Goal: Complete application form

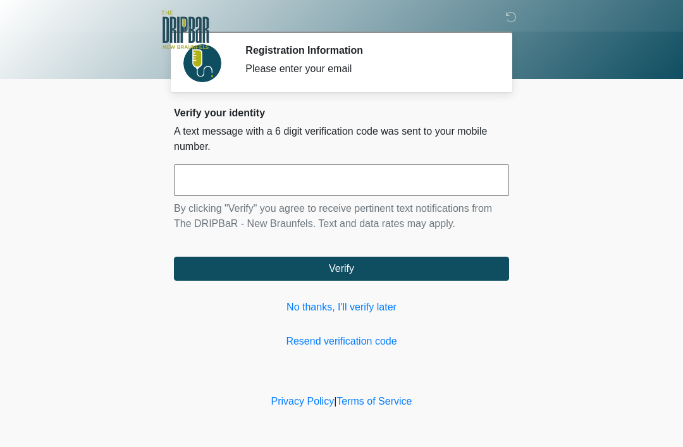
click at [353, 314] on link "No thanks, I'll verify later" at bounding box center [341, 307] width 335 height 15
click at [359, 319] on div "Verify your identity A text message with a 6 digit verification code was sent t…" at bounding box center [341, 228] width 335 height 242
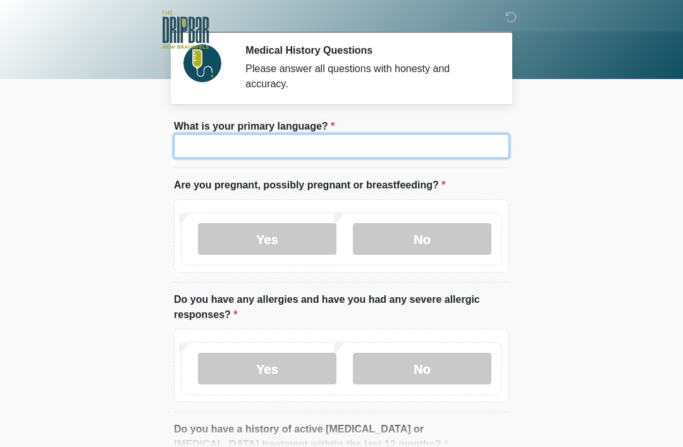
click at [467, 135] on input "What is your primary language?" at bounding box center [341, 146] width 335 height 24
type input "*"
type input "*******"
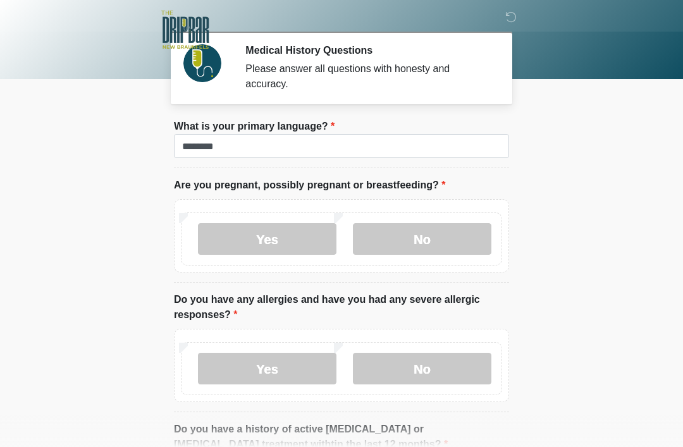
click at [457, 231] on label "No" at bounding box center [422, 239] width 139 height 32
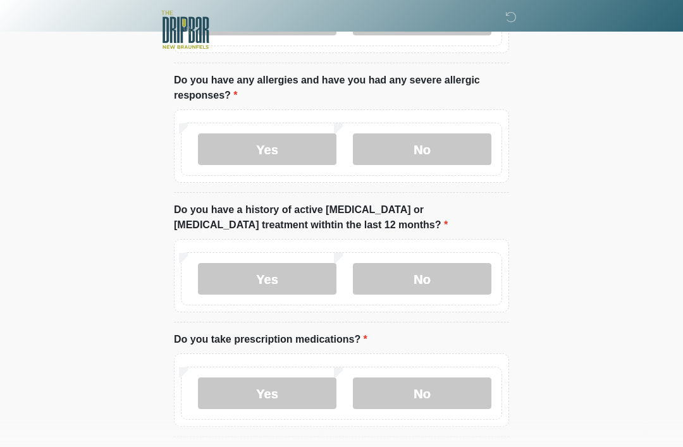
scroll to position [221, 0]
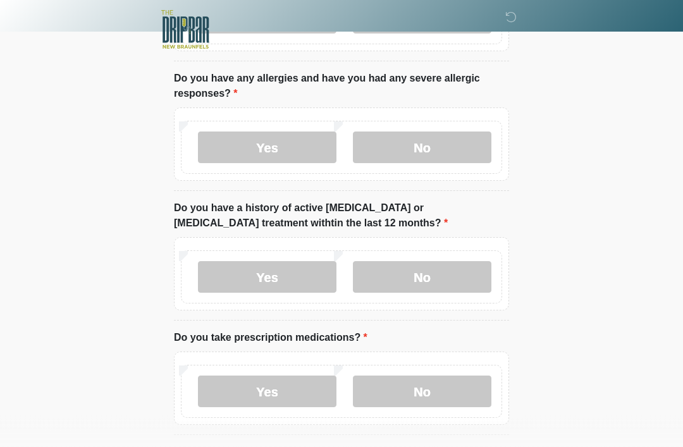
click at [485, 145] on label "No" at bounding box center [422, 148] width 139 height 32
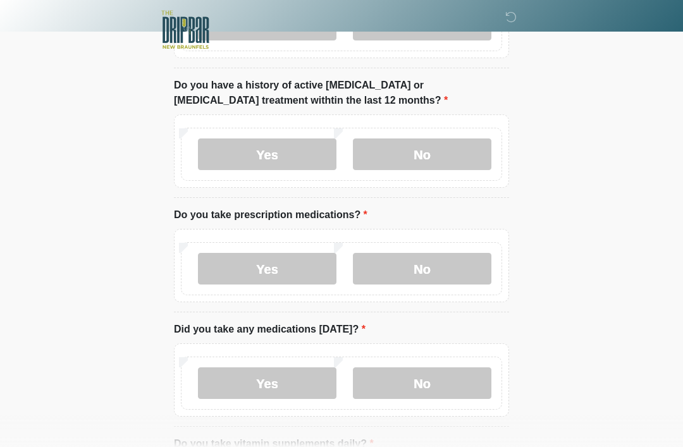
scroll to position [346, 0]
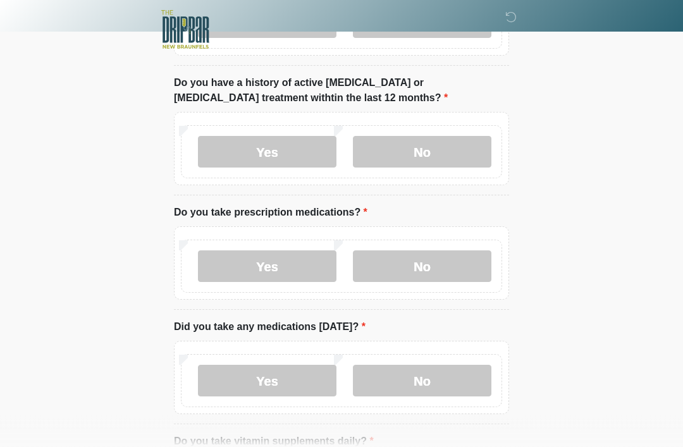
click at [464, 147] on label "No" at bounding box center [422, 153] width 139 height 32
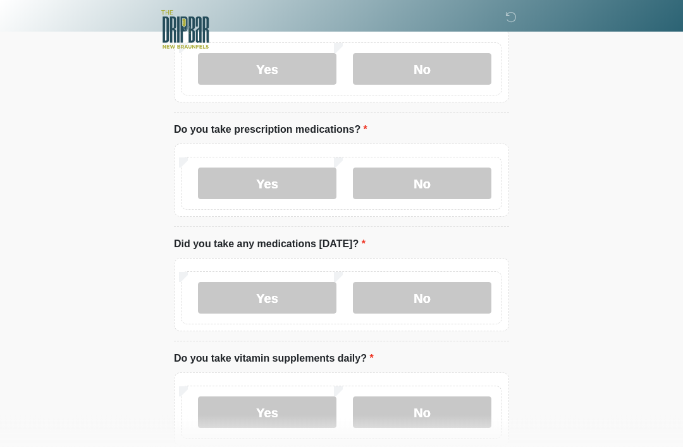
scroll to position [430, 0]
click at [286, 176] on label "Yes" at bounding box center [267, 184] width 139 height 32
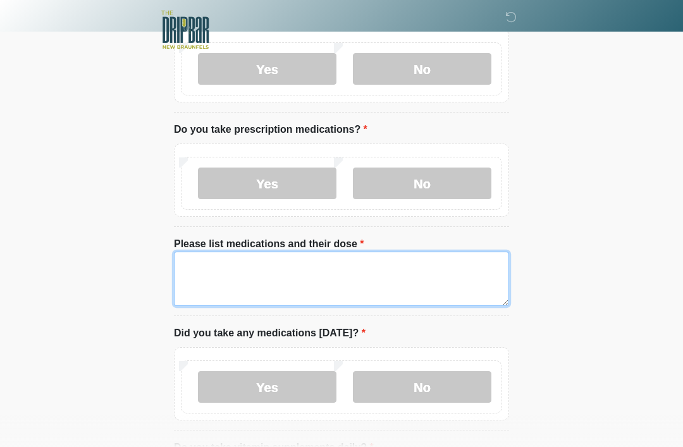
click at [362, 277] on textarea "Please list medications and their dose" at bounding box center [341, 279] width 335 height 54
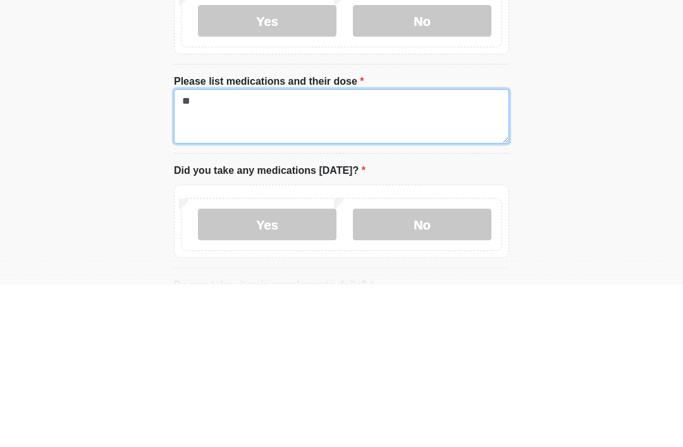
type textarea "*"
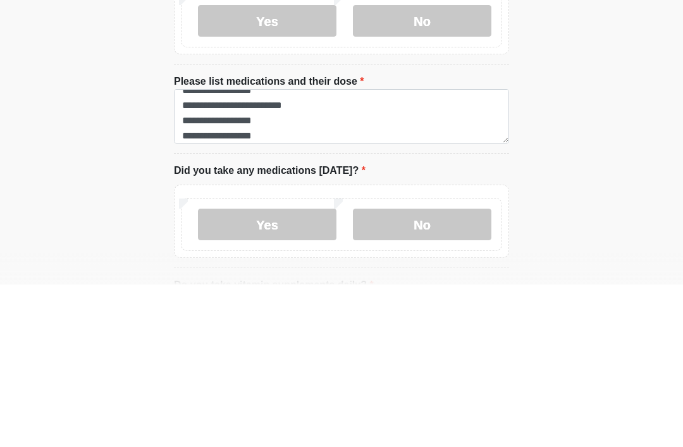
scroll to position [592, 0]
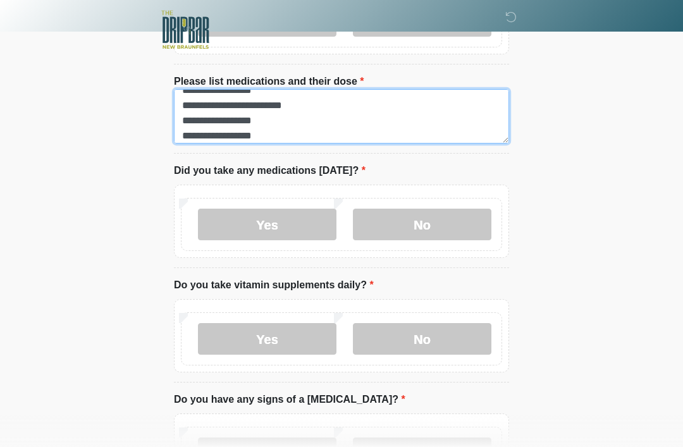
click at [275, 138] on textarea "**********" at bounding box center [341, 116] width 335 height 54
click at [275, 137] on textarea "**********" at bounding box center [341, 116] width 335 height 54
click at [268, 135] on textarea "**********" at bounding box center [341, 116] width 335 height 54
click at [268, 134] on textarea "**********" at bounding box center [341, 116] width 335 height 54
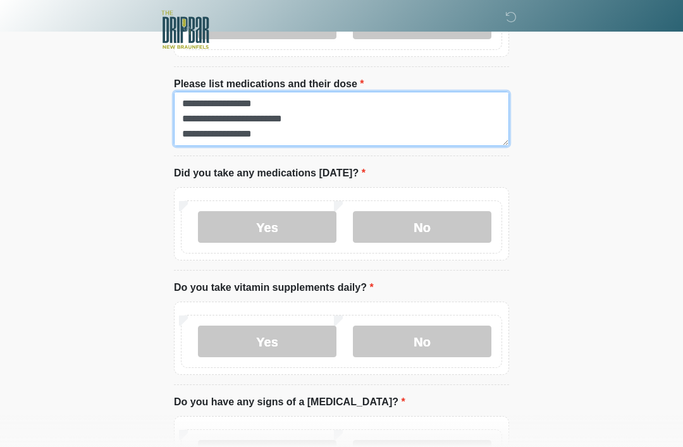
scroll to position [577, 0]
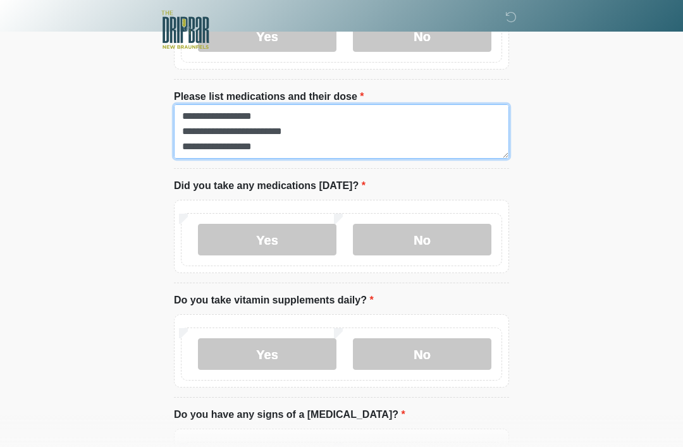
type textarea "**********"
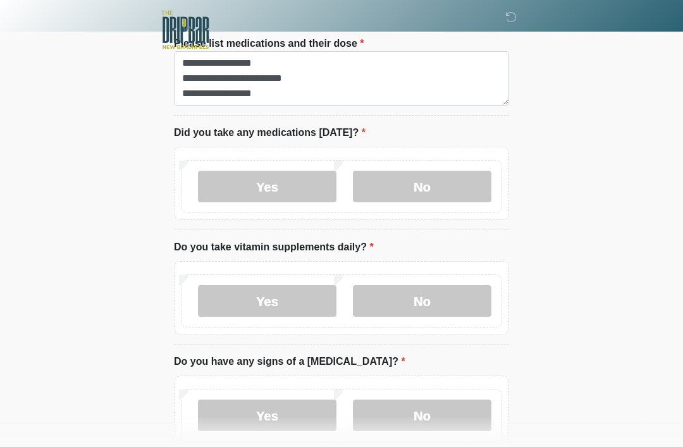
scroll to position [631, 0]
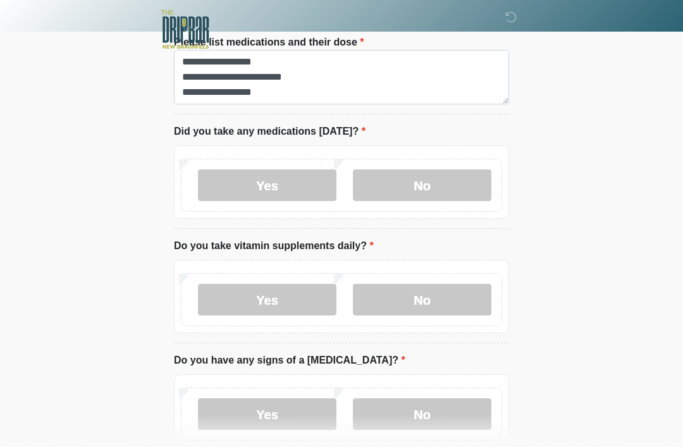
click at [288, 178] on label "Yes" at bounding box center [267, 186] width 139 height 32
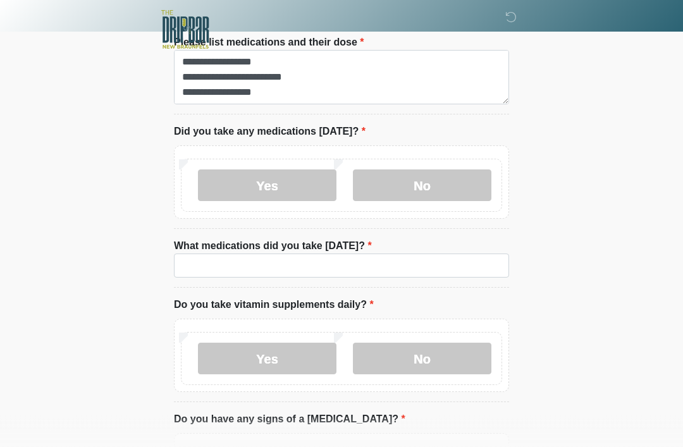
scroll to position [631, 0]
click at [455, 178] on label "No" at bounding box center [422, 186] width 139 height 32
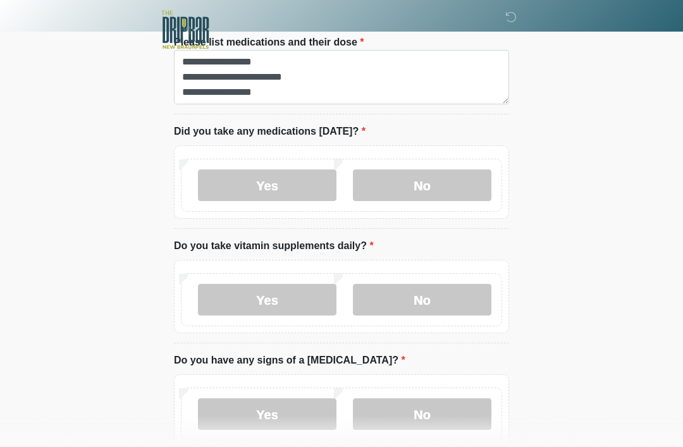
click at [294, 181] on label "Yes" at bounding box center [267, 186] width 139 height 32
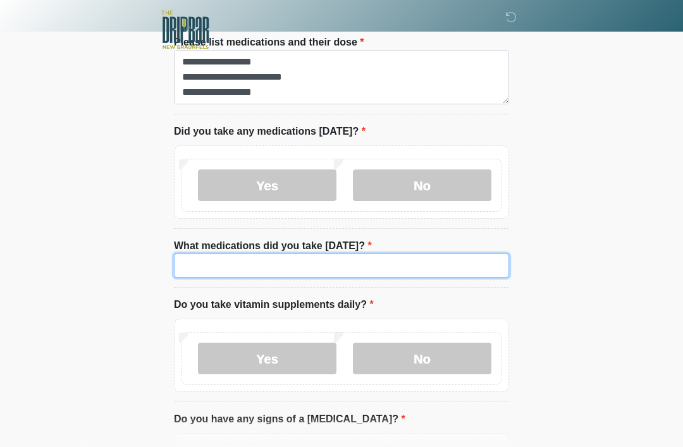
click at [292, 254] on input "What medications did you take today?" at bounding box center [341, 266] width 335 height 24
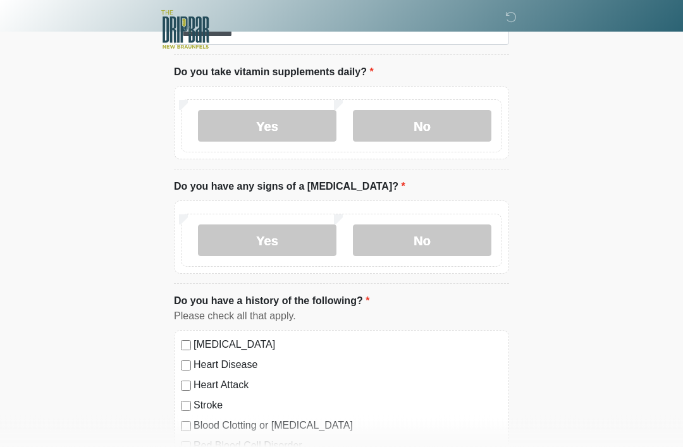
scroll to position [867, 0]
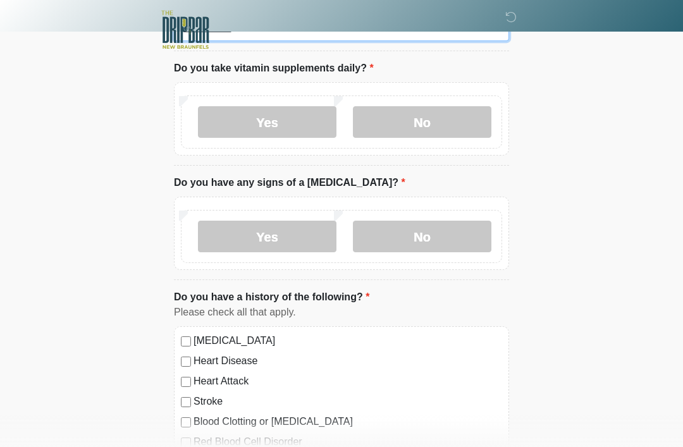
type input "**********"
click at [293, 128] on label "Yes" at bounding box center [267, 122] width 139 height 32
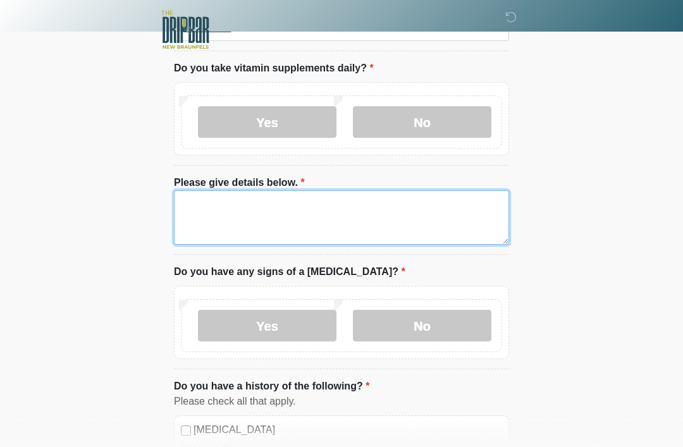
click at [340, 206] on textarea "Please give details below." at bounding box center [341, 217] width 335 height 54
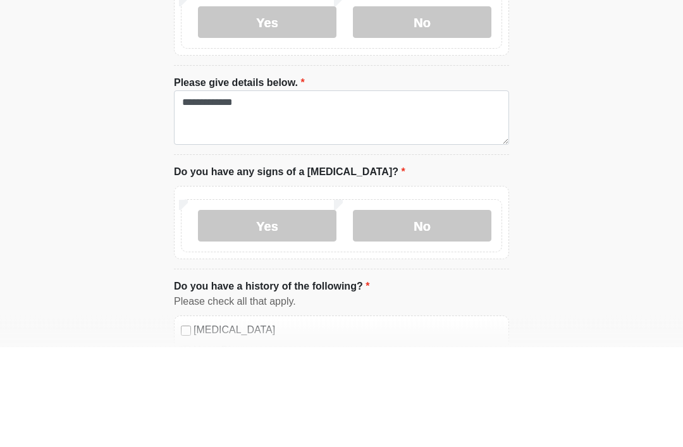
scroll to position [968, 0]
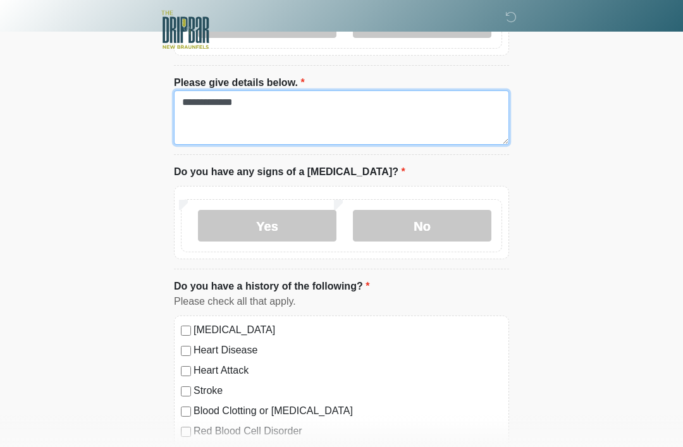
type textarea "**********"
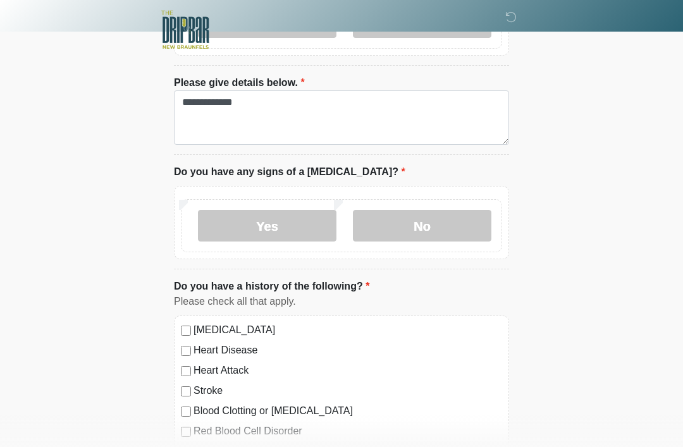
click at [428, 225] on label "No" at bounding box center [422, 226] width 139 height 32
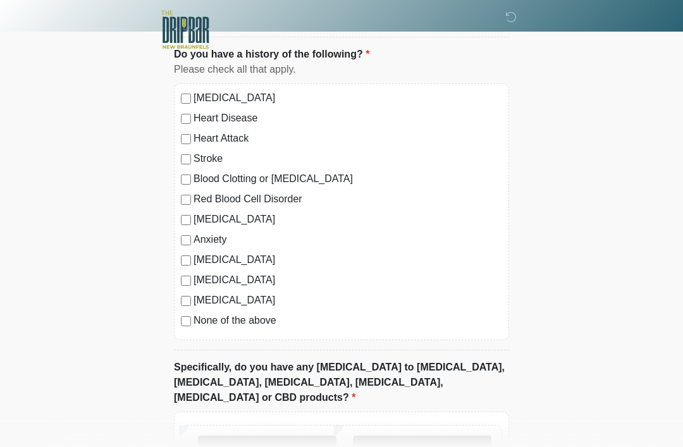
scroll to position [1202, 0]
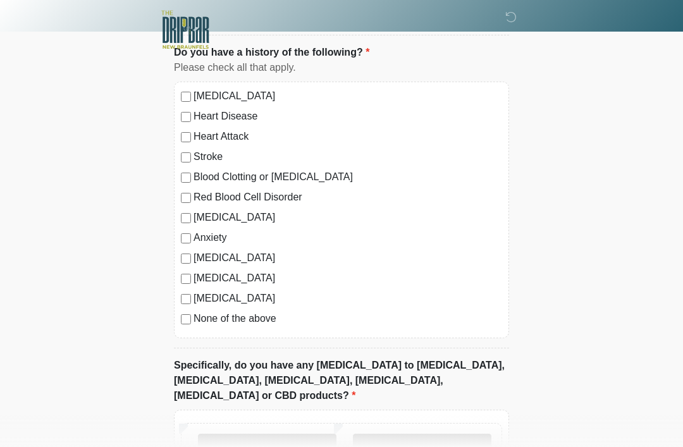
click at [180, 321] on div "High Blood Pressure Heart Disease Heart Attack Stroke Blood Clotting or Bleedin…" at bounding box center [341, 210] width 335 height 257
click at [432, 439] on label "No" at bounding box center [422, 450] width 139 height 32
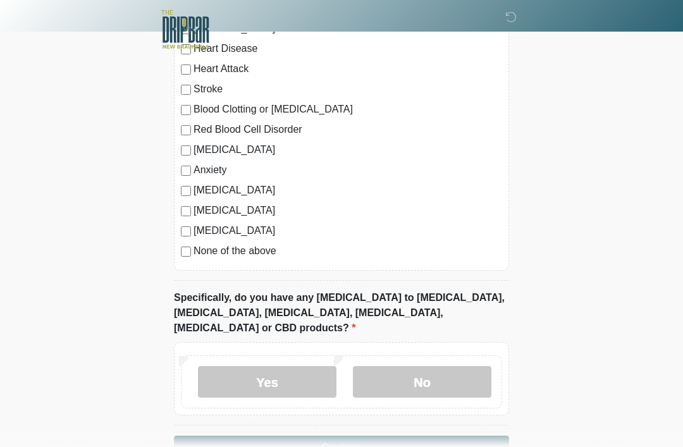
click at [464, 436] on button "Continue" at bounding box center [341, 448] width 335 height 24
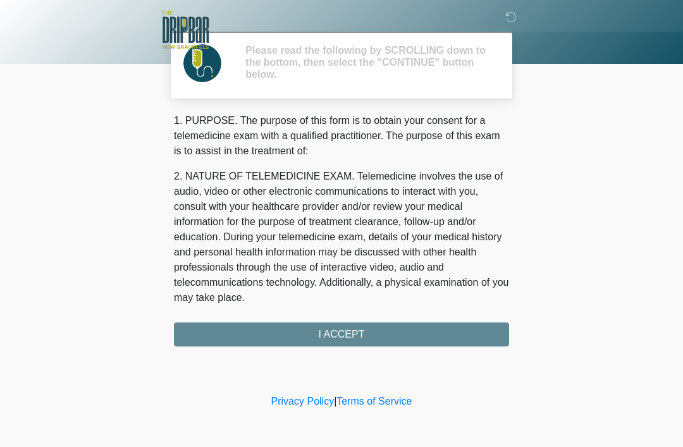
scroll to position [0, 0]
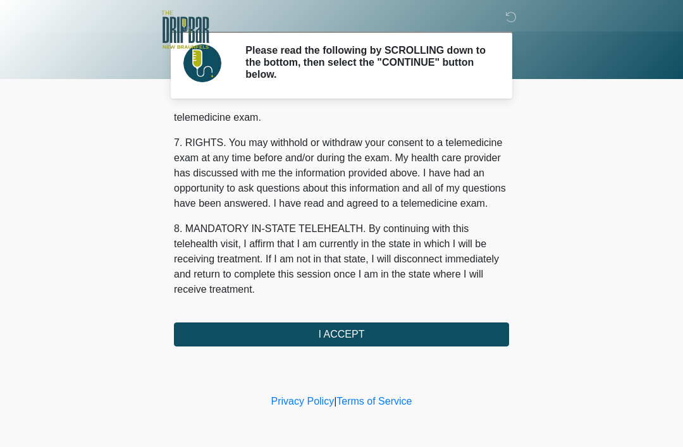
click at [469, 331] on button "I ACCEPT" at bounding box center [341, 335] width 335 height 24
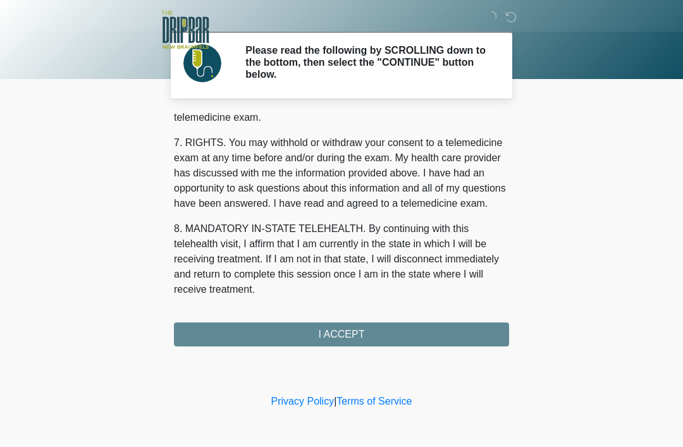
scroll to position [555, 0]
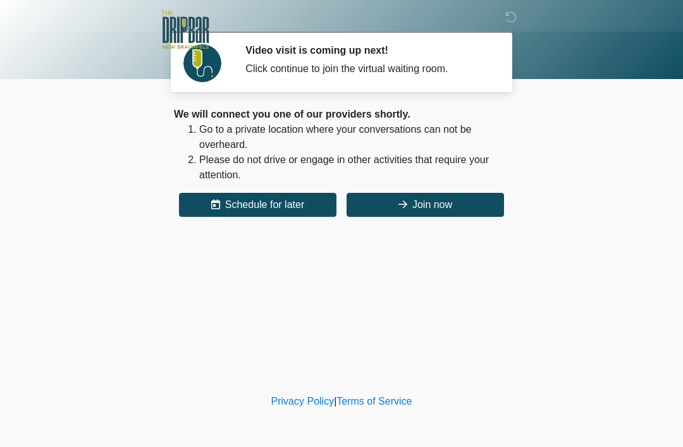
click at [467, 209] on button "Join now" at bounding box center [426, 205] width 158 height 24
click at [474, 205] on button "Join now" at bounding box center [426, 205] width 158 height 24
